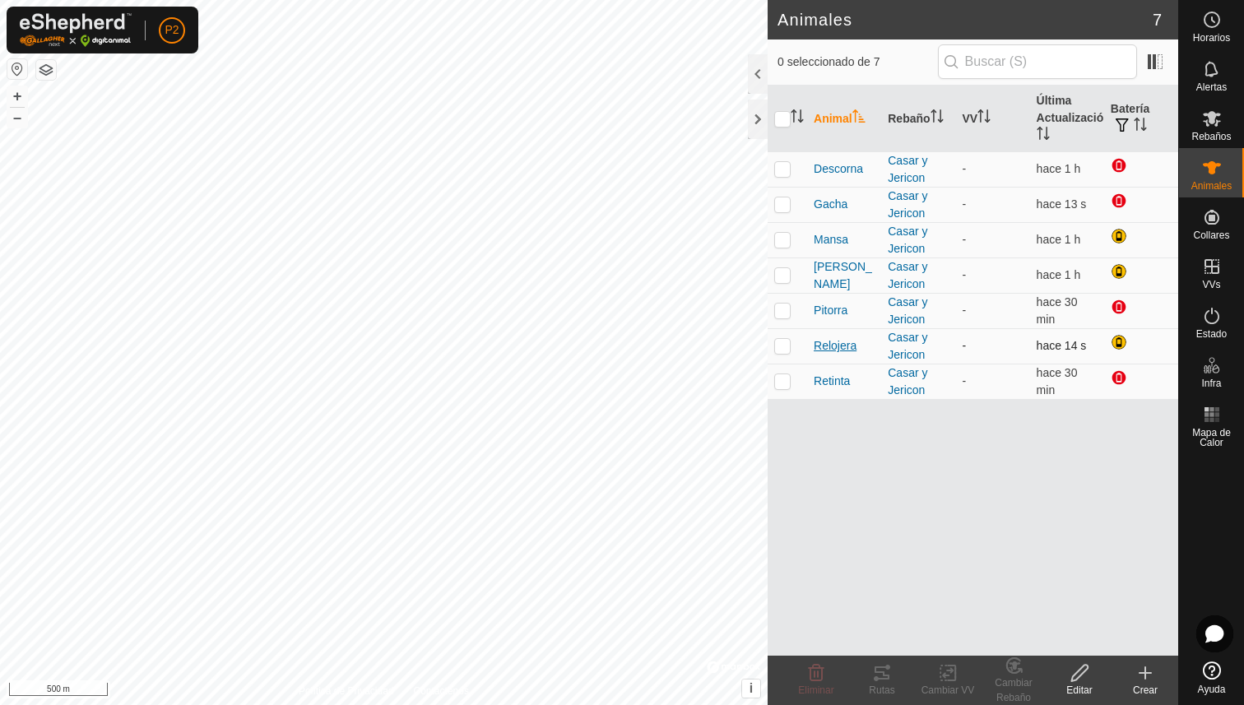
click at [837, 343] on span "Relojera" at bounding box center [835, 345] width 43 height 17
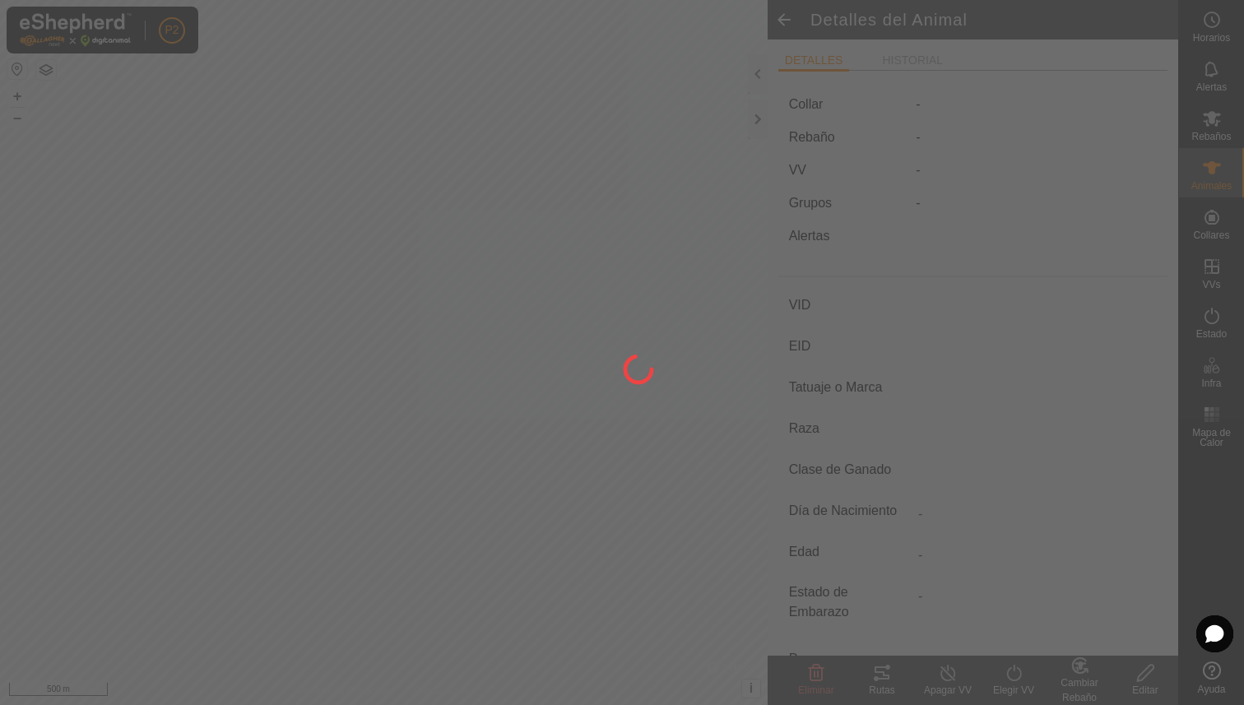
type input "Relojera"
type input "000040809038133"
type input "8133"
type input "Limusina"
type input "[PERSON_NAME]"
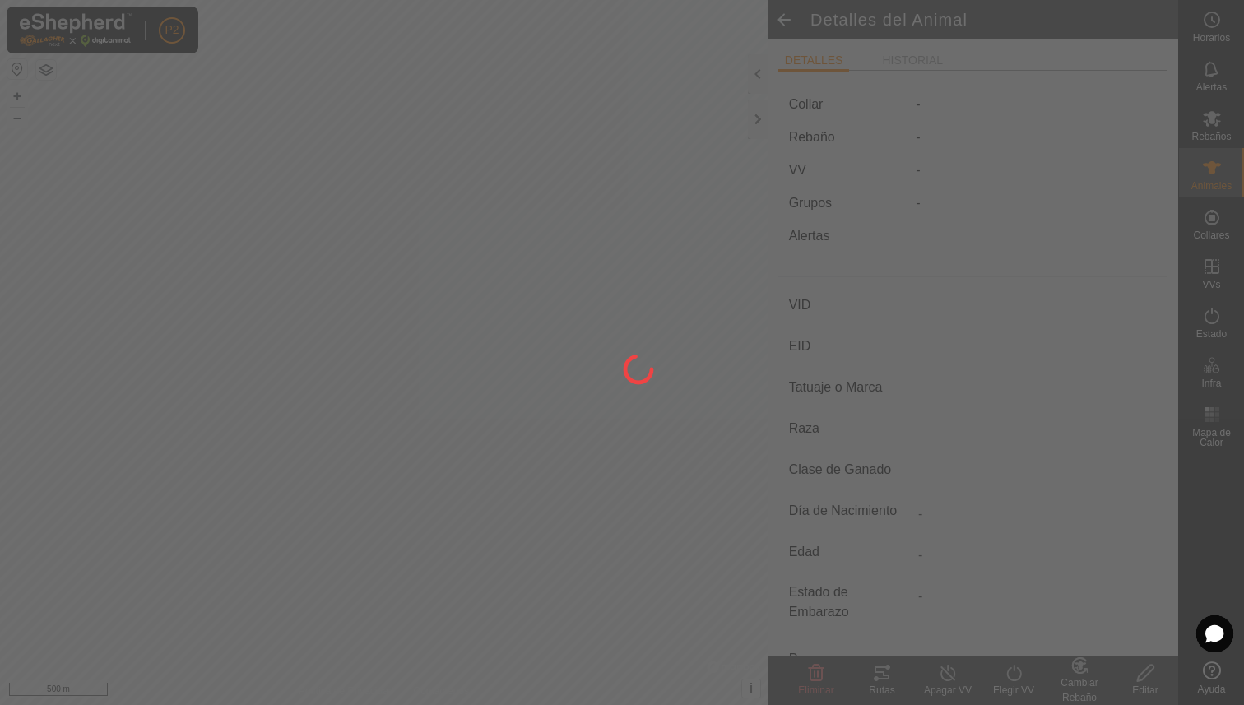
type input "03/2010"
type input "15 years 8 months"
type input "Preñada"
type input "800 kg"
type input "-"
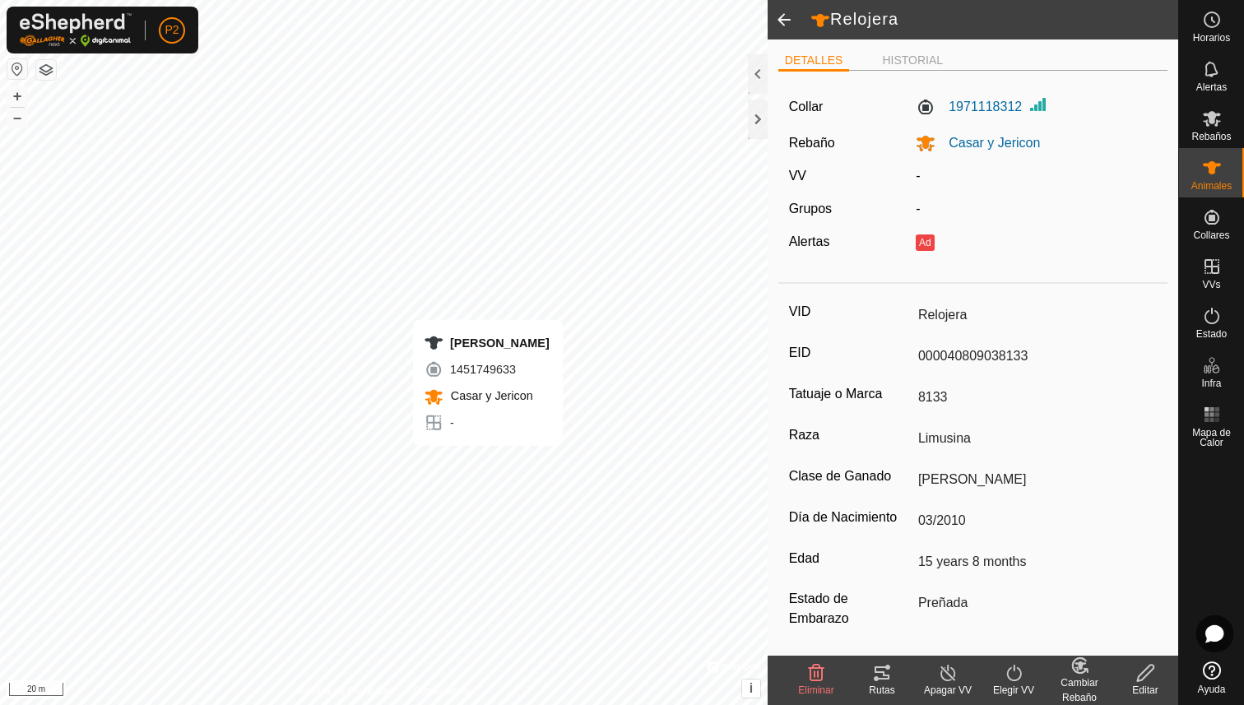
type input "-"
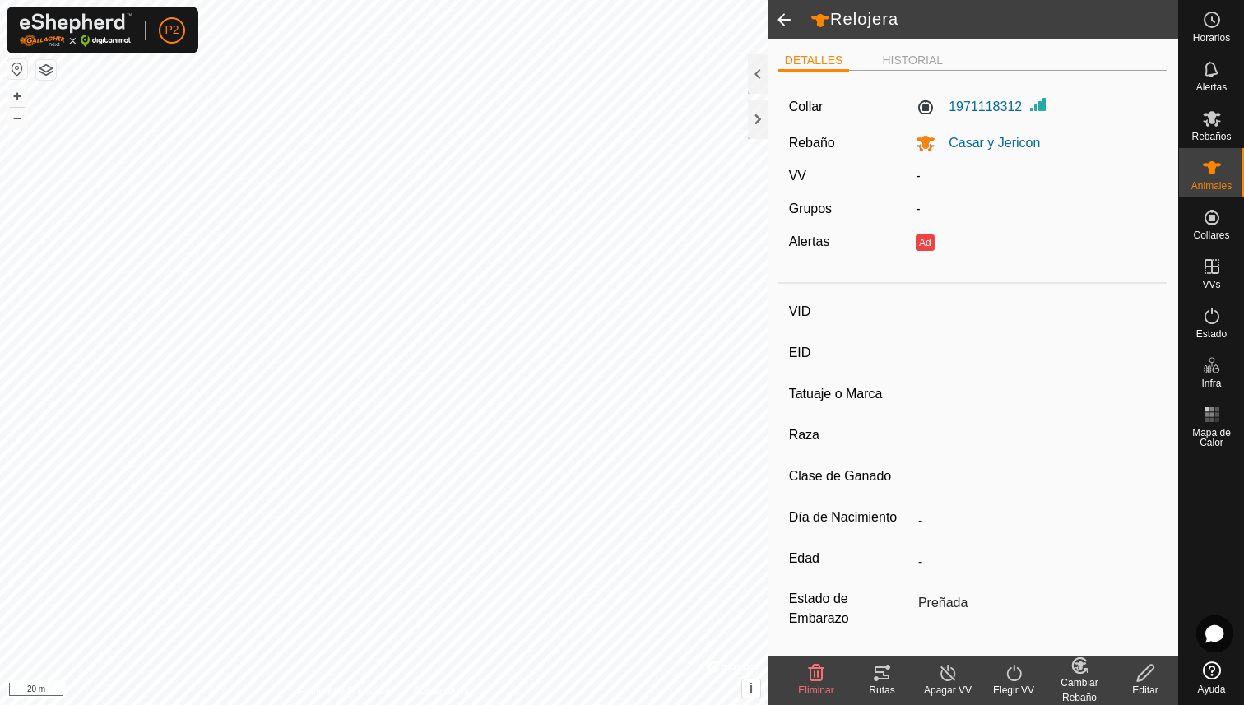
type input "[PERSON_NAME]"
type input "000061520465326"
type input "-"
type input "Limusina"
type input "-"
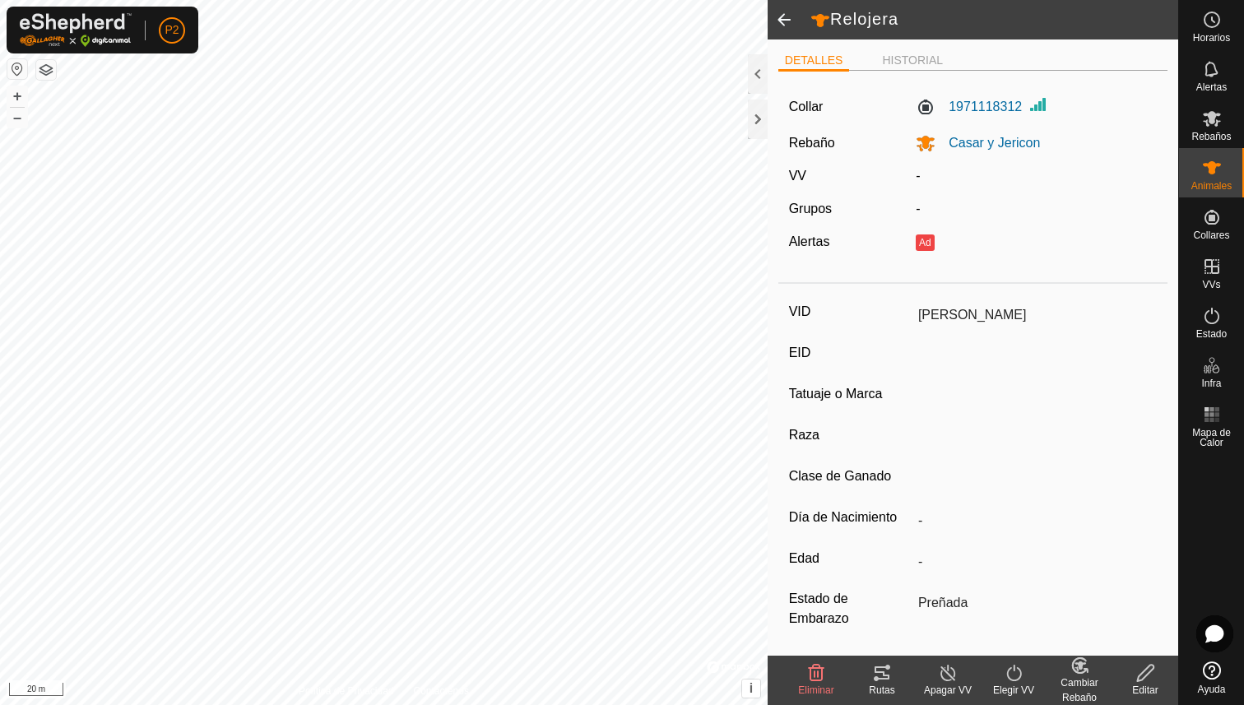
type input "03/2016"
type input "9 years 6 months"
type input "-"
type input "1100 kg"
type input "-"
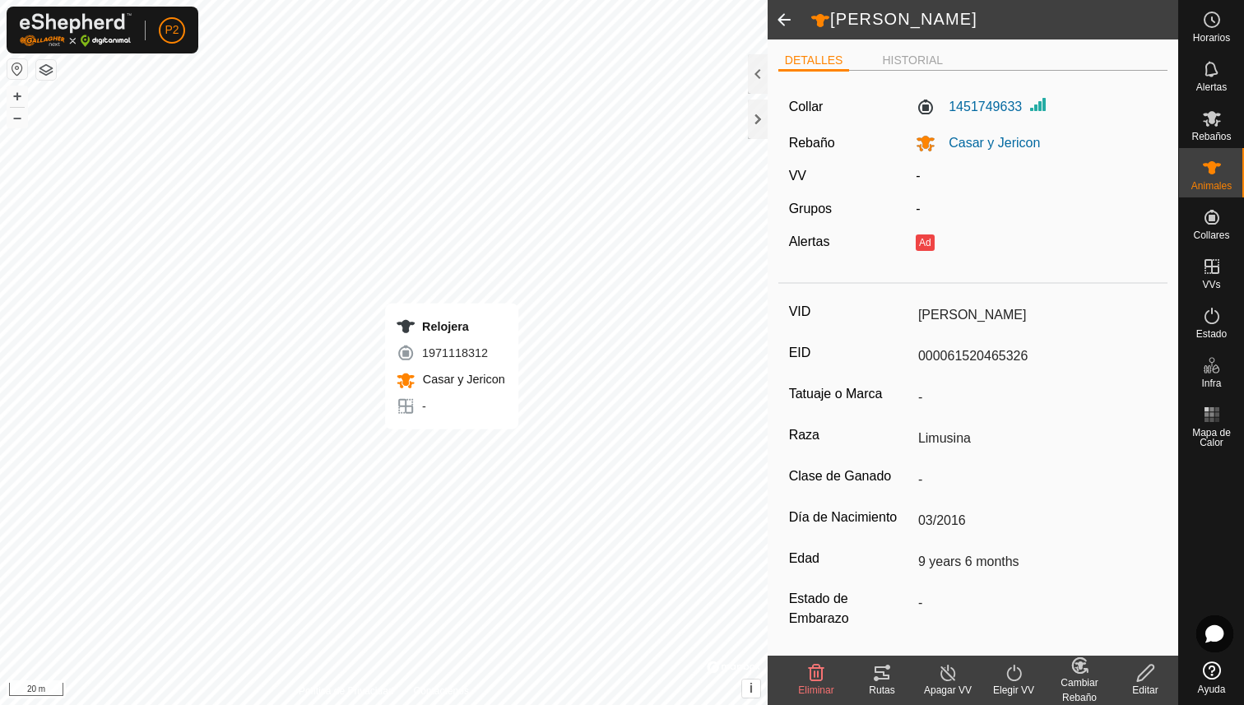
type input "-"
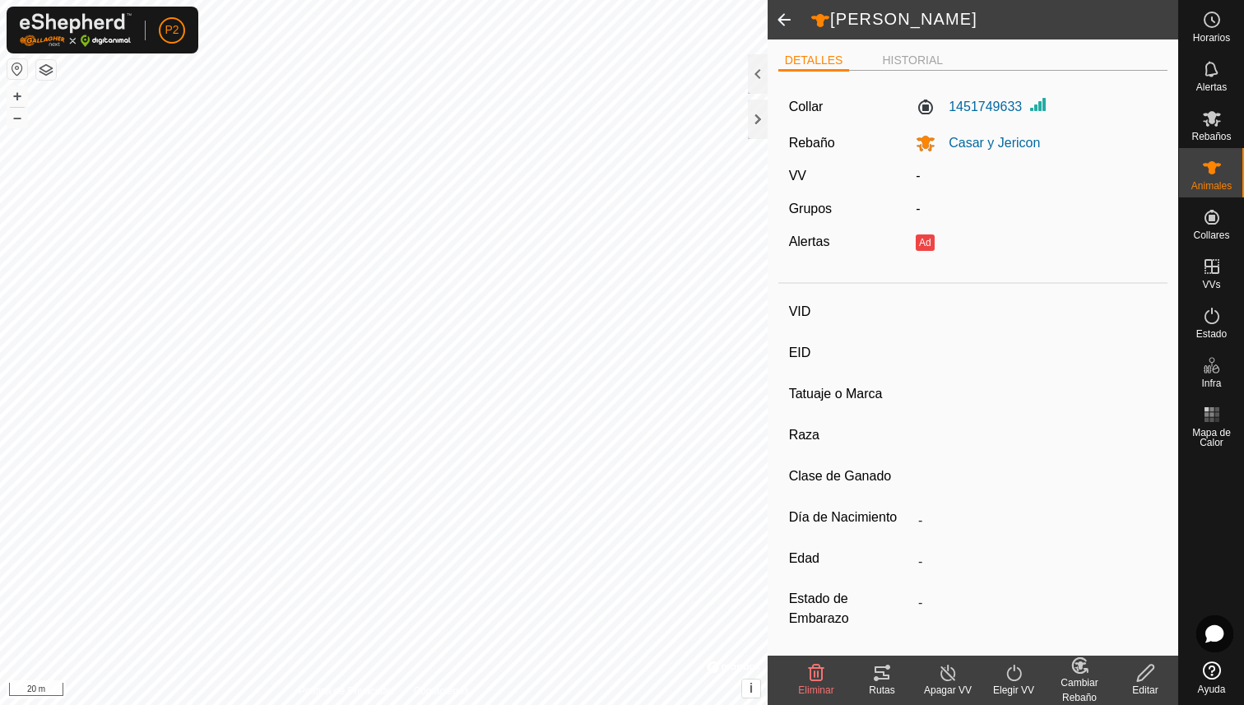
type input "Relojera"
type input "000040809038133"
type input "8133"
type input "Limusina"
type input "[PERSON_NAME]"
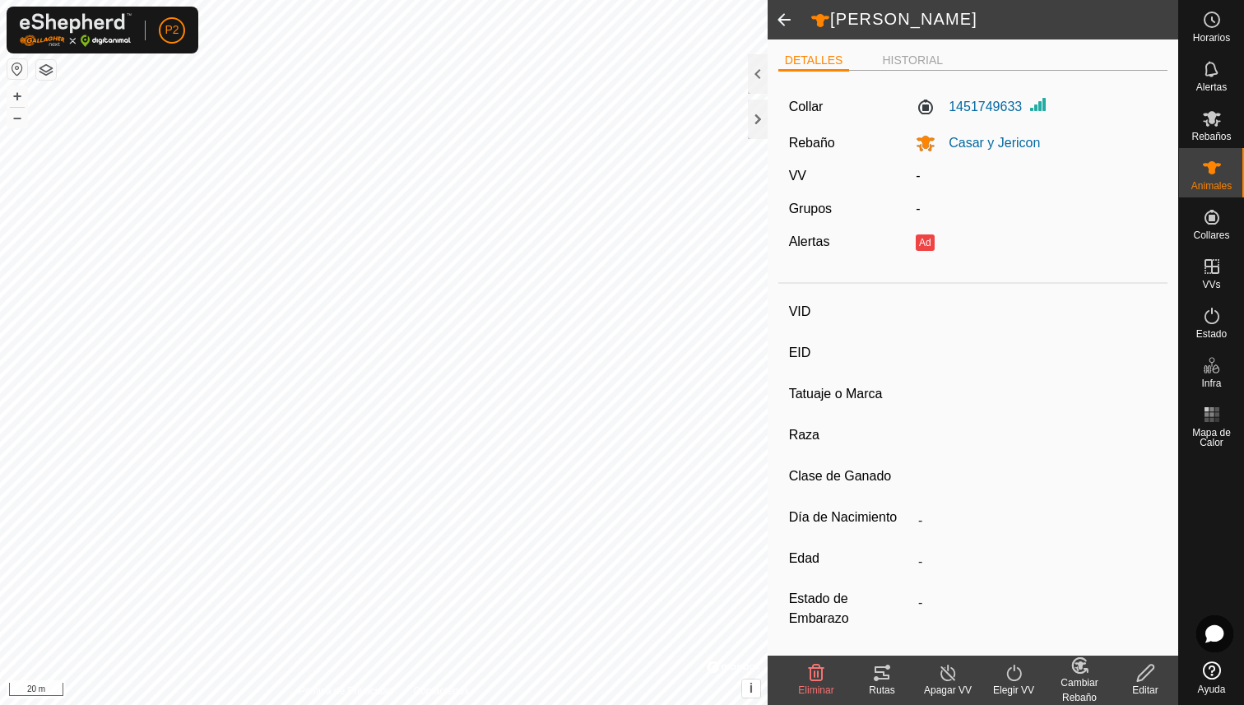
type input "03/2010"
type input "15 years 8 months"
type input "Preñada"
type input "800 kg"
type input "-"
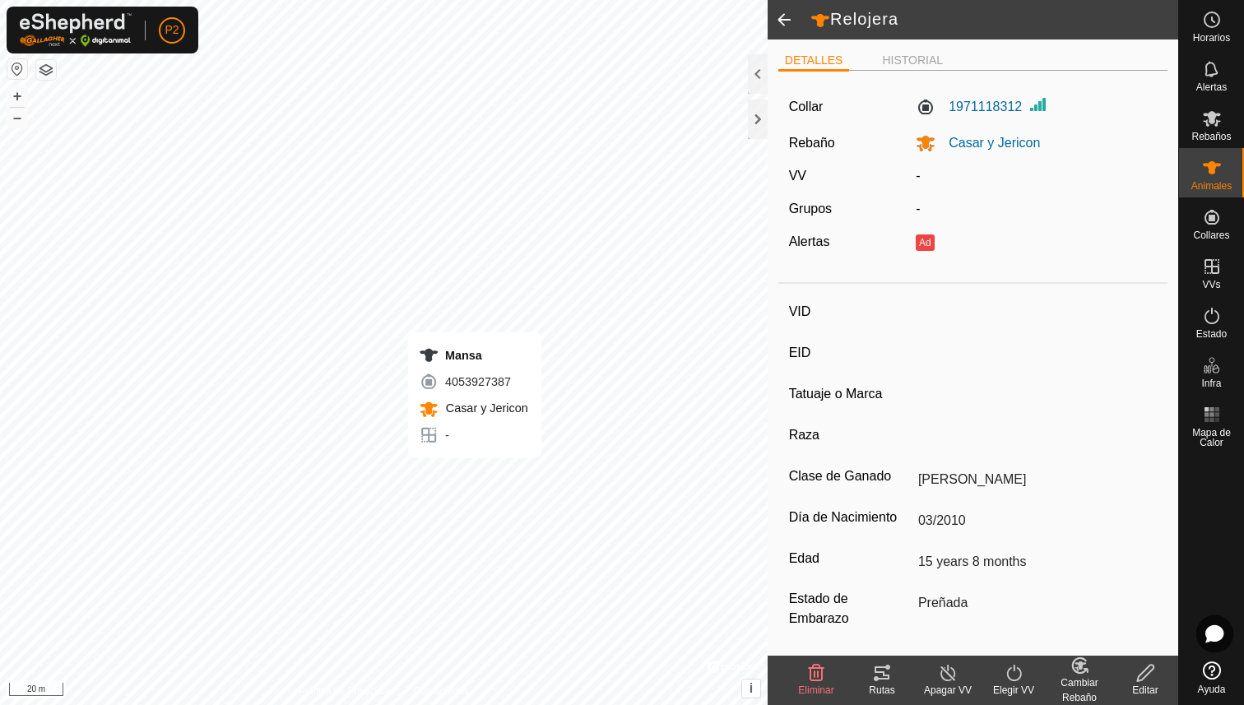
type input "-"
type input "Mansa"
type input "000010809038129"
type input "-"
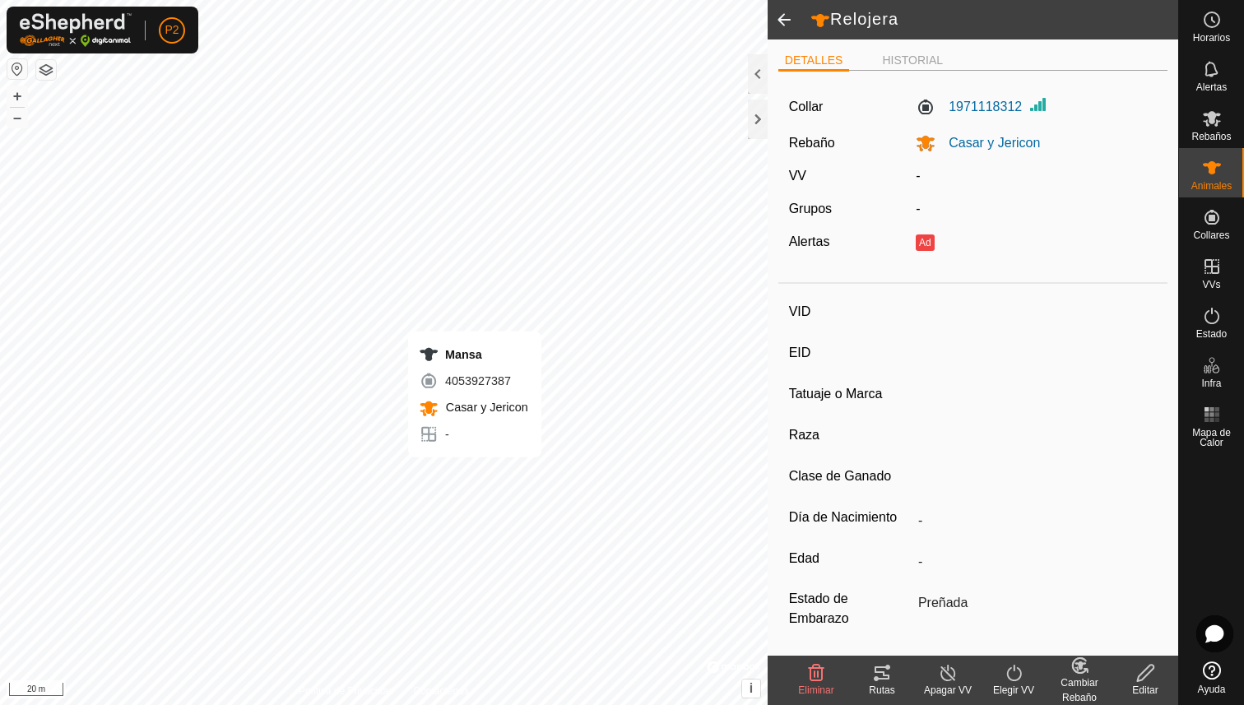
type input "Limusina"
type input "-"
type input "03/2010"
type input "15 years 8 months"
type input "Húmeda/Lactante"
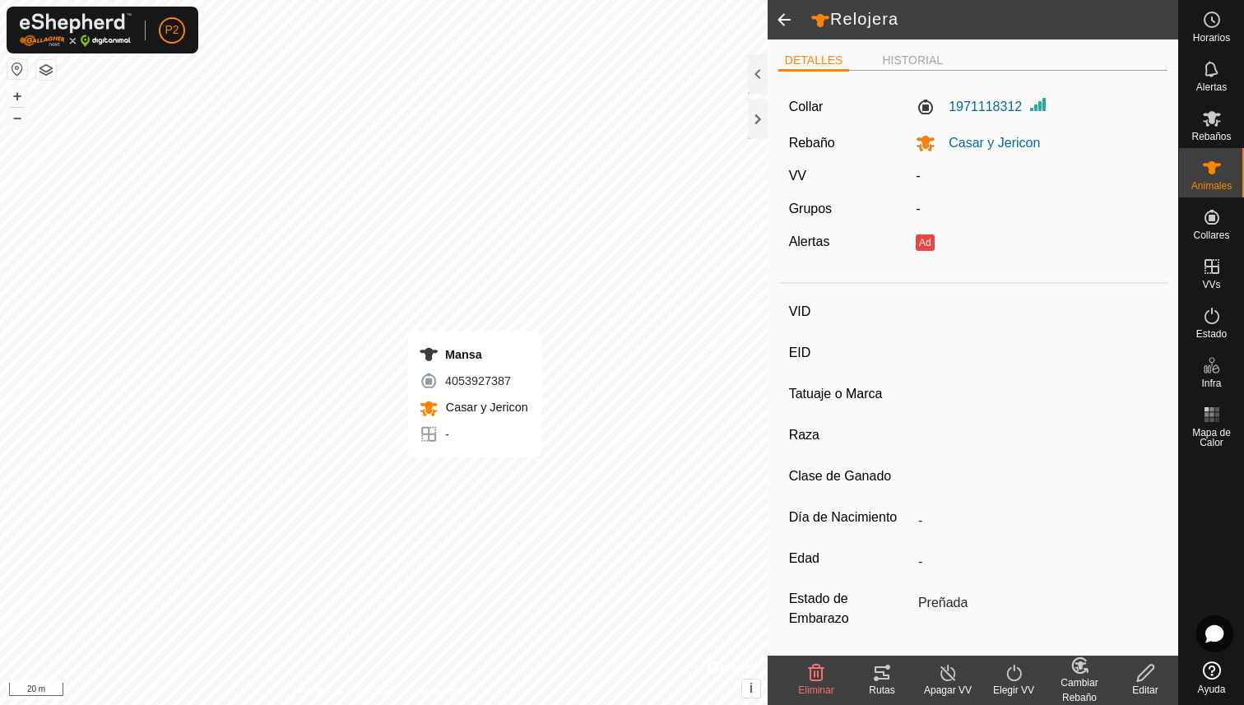
type input "600 kg"
type input "-"
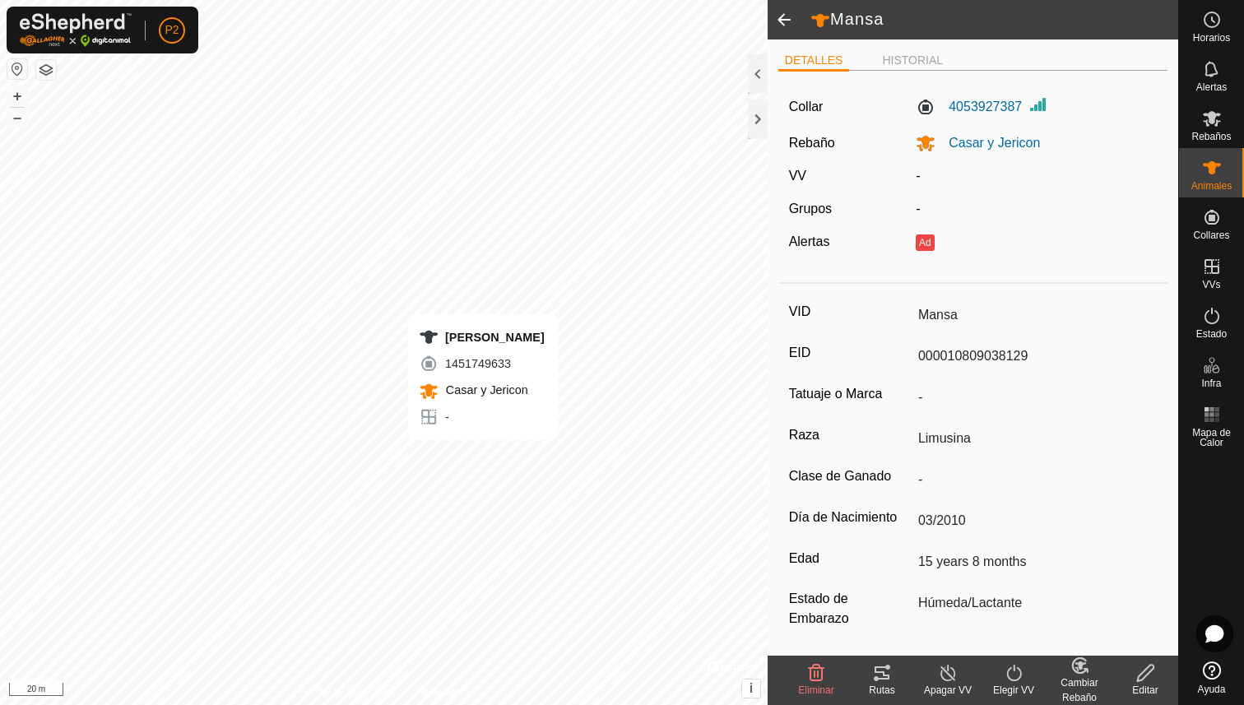
type input "-"
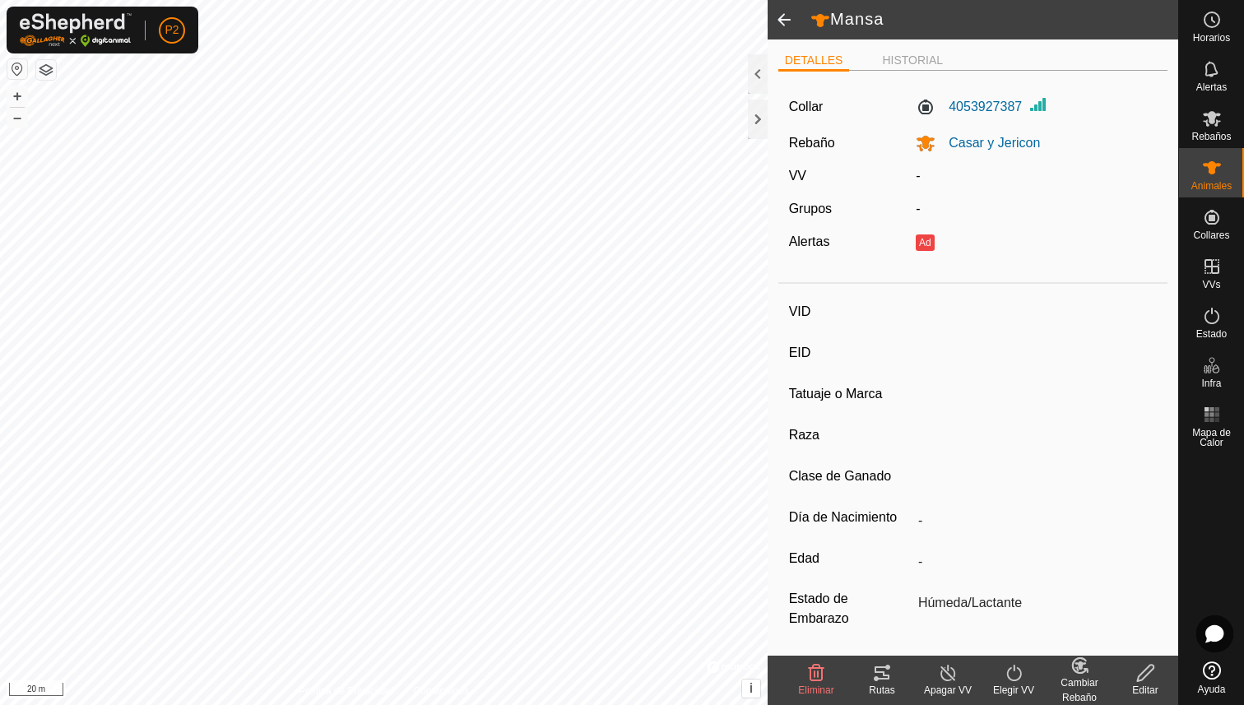
type input "[PERSON_NAME]"
type input "000061520465326"
type input "-"
type input "Limusina"
type input "-"
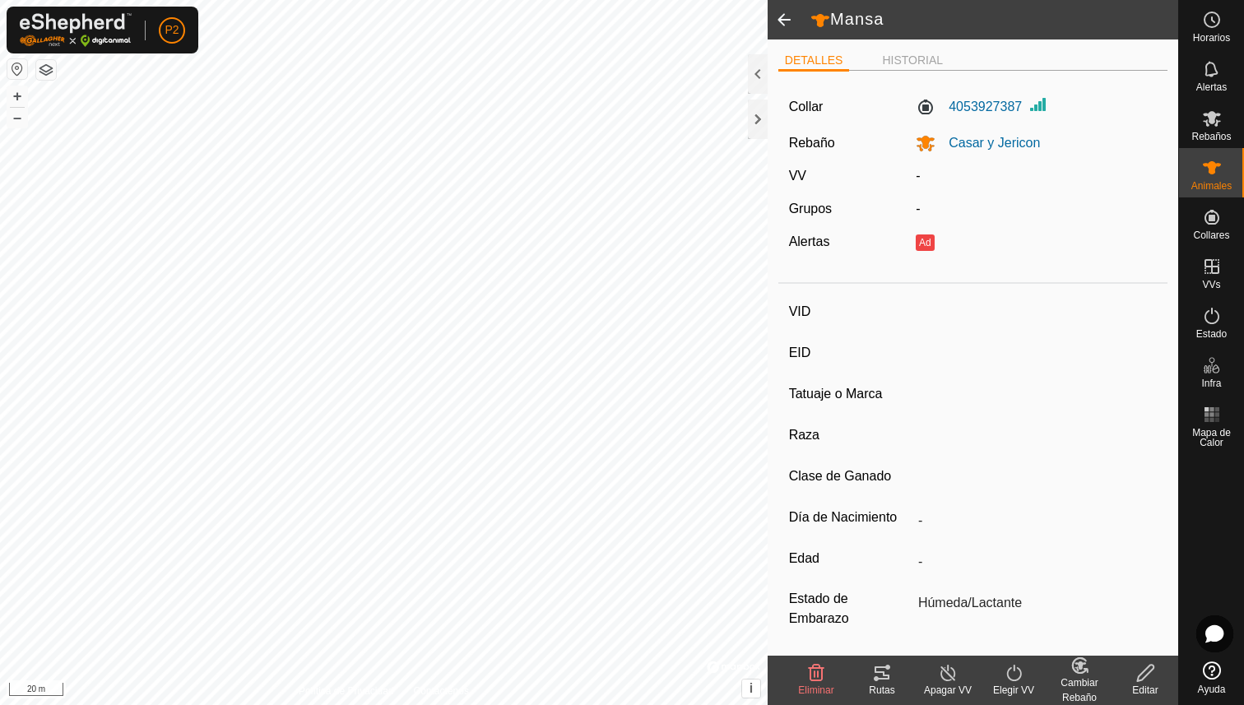
type input "03/2016"
type input "9 years 6 months"
type input "-"
type input "1100 kg"
type input "-"
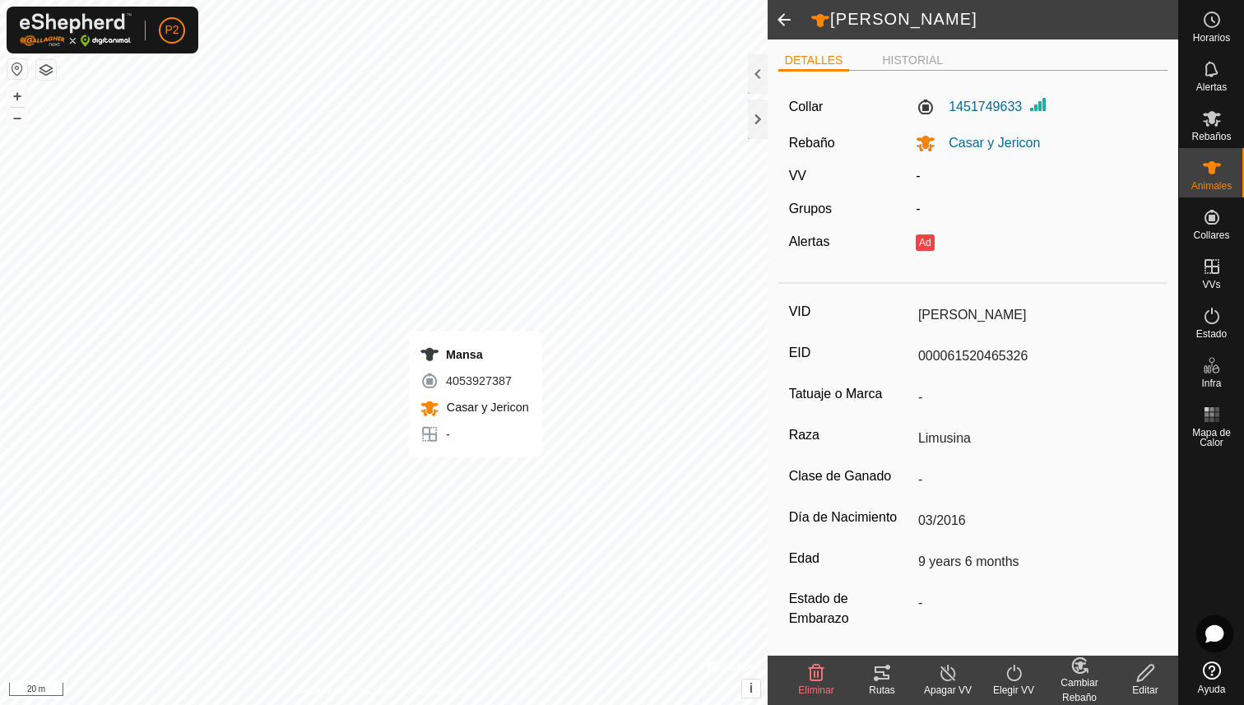
type input "-"
type input "Mansa"
type input "000010809038129"
type input "-"
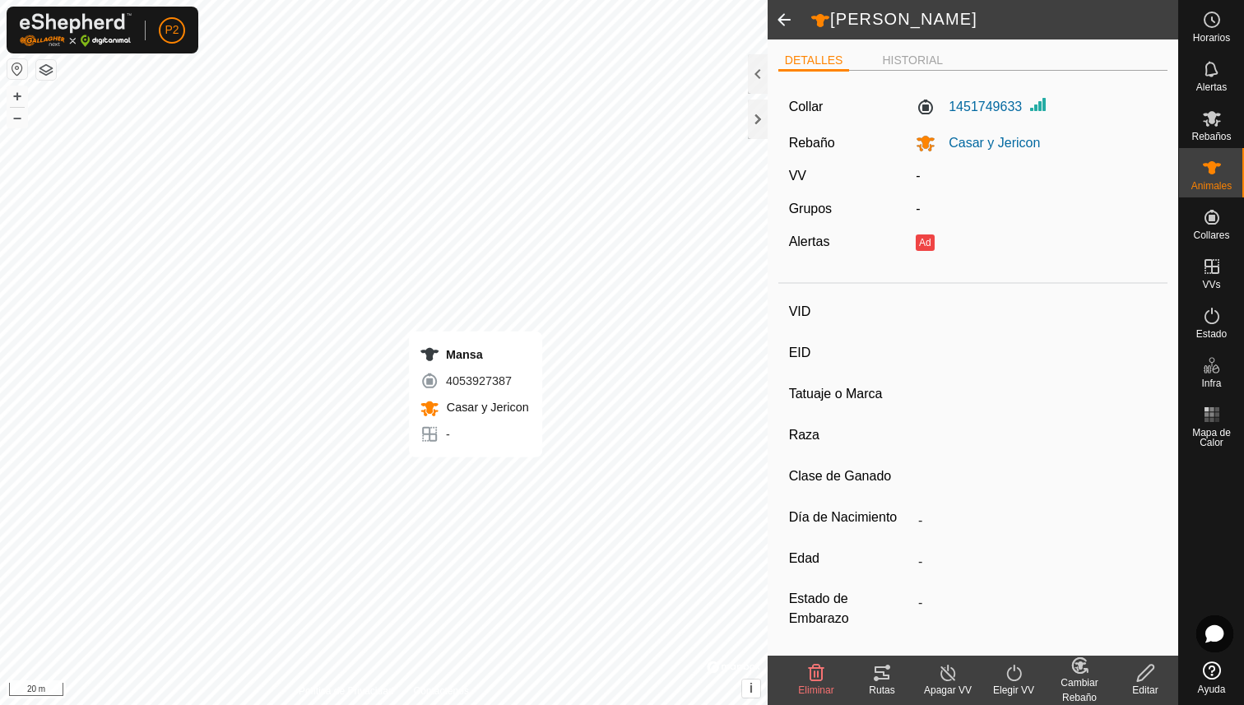
type input "Limusina"
type input "-"
type input "03/2010"
type input "15 years 8 months"
type input "Húmeda/Lactante"
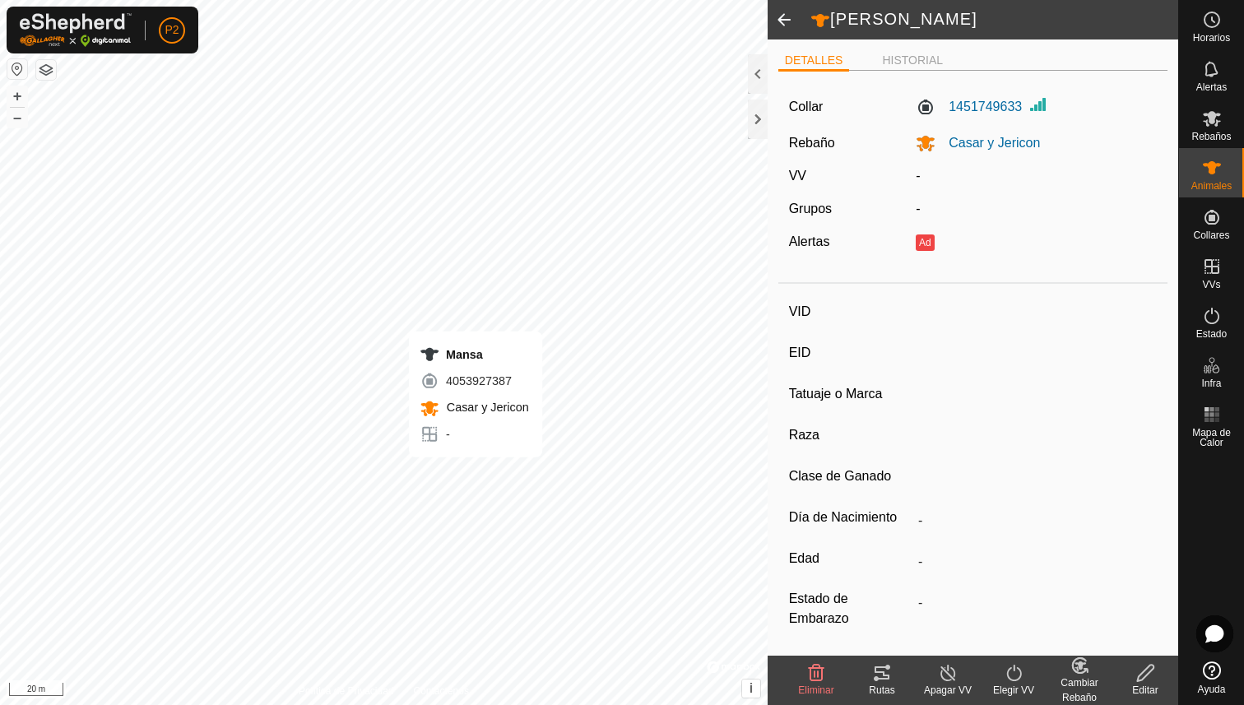
type input "600 kg"
type input "-"
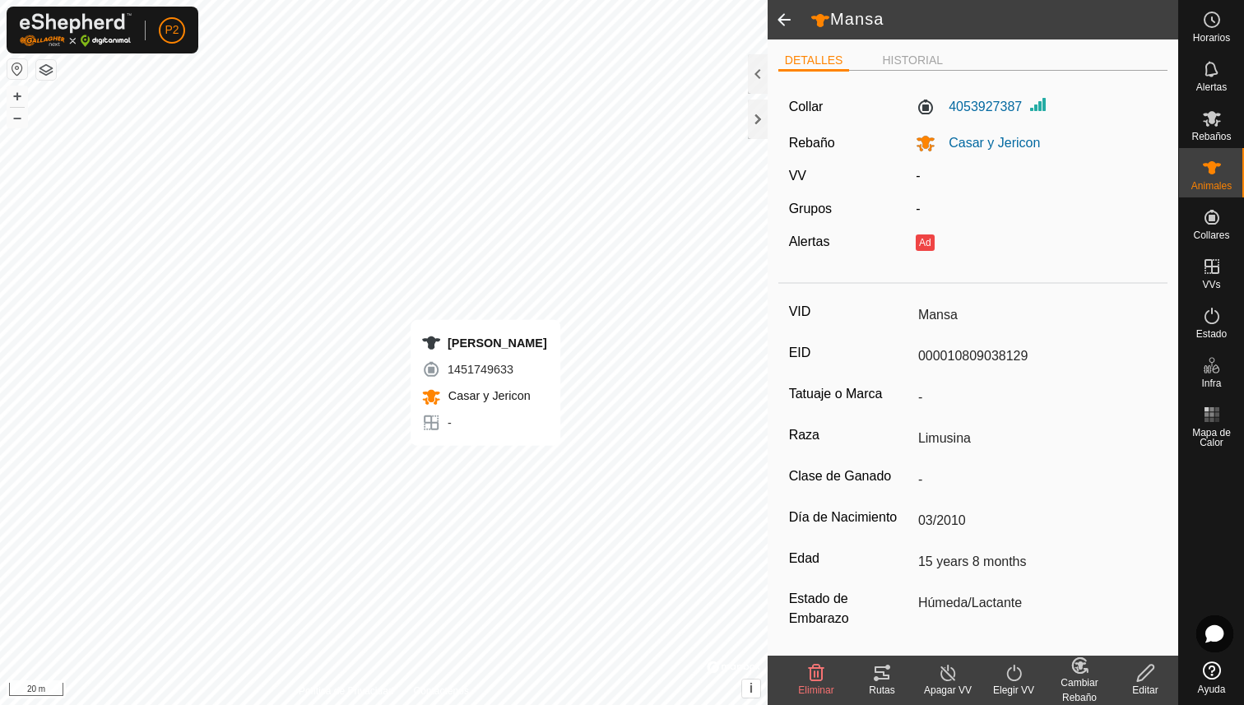
type input "-"
type input "[PERSON_NAME]"
type input "000061520465326"
type input "-"
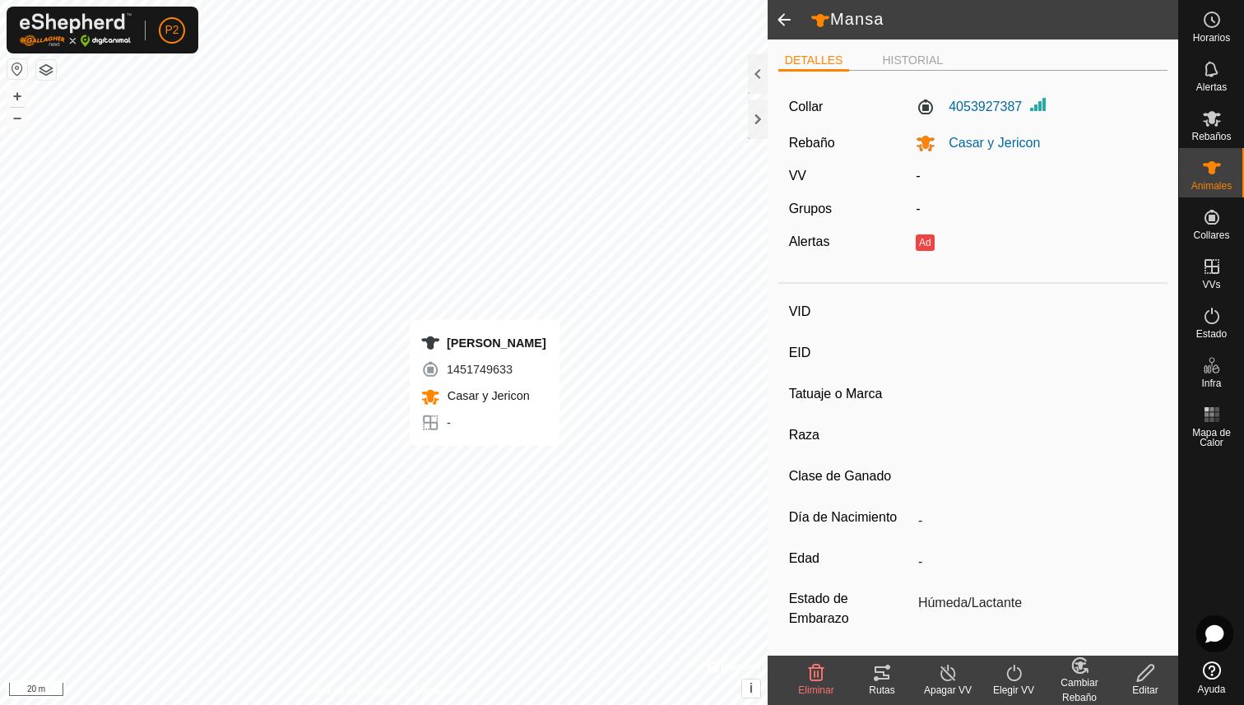
type input "Limusina"
type input "-"
type input "03/2016"
type input "9 years 6 months"
type input "-"
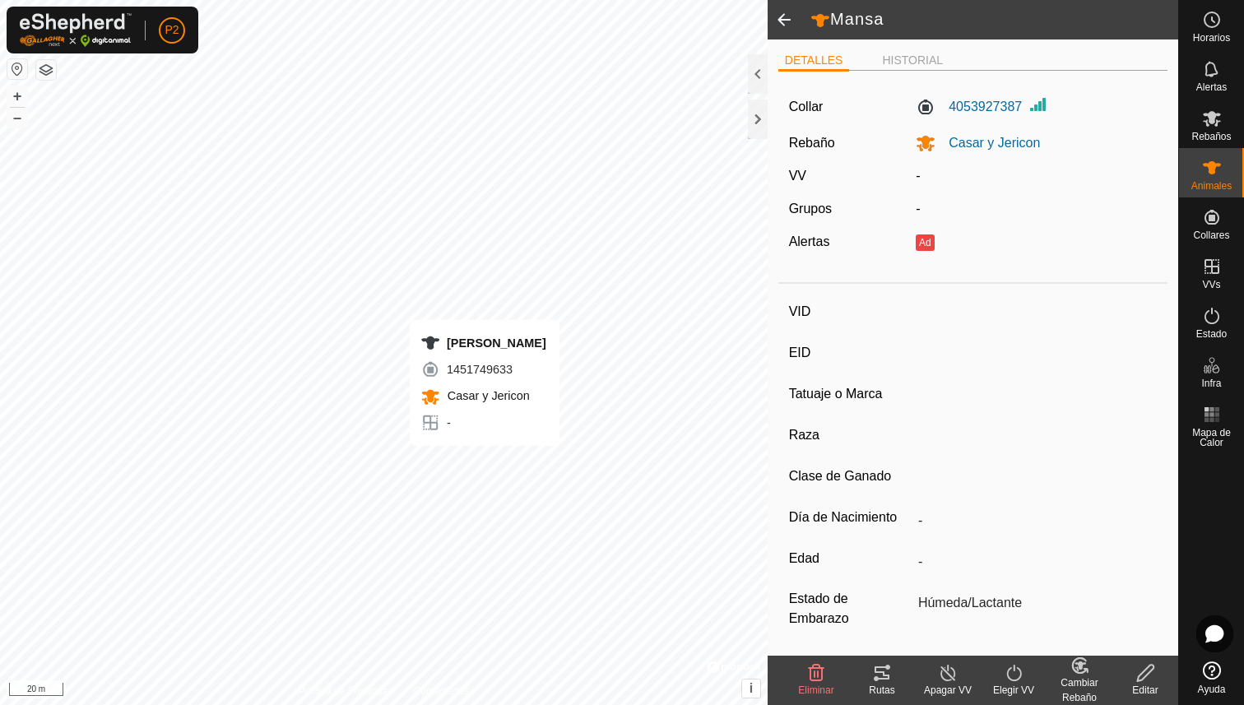
type input "1100 kg"
type input "-"
